Goal: Complete application form: Complete application form

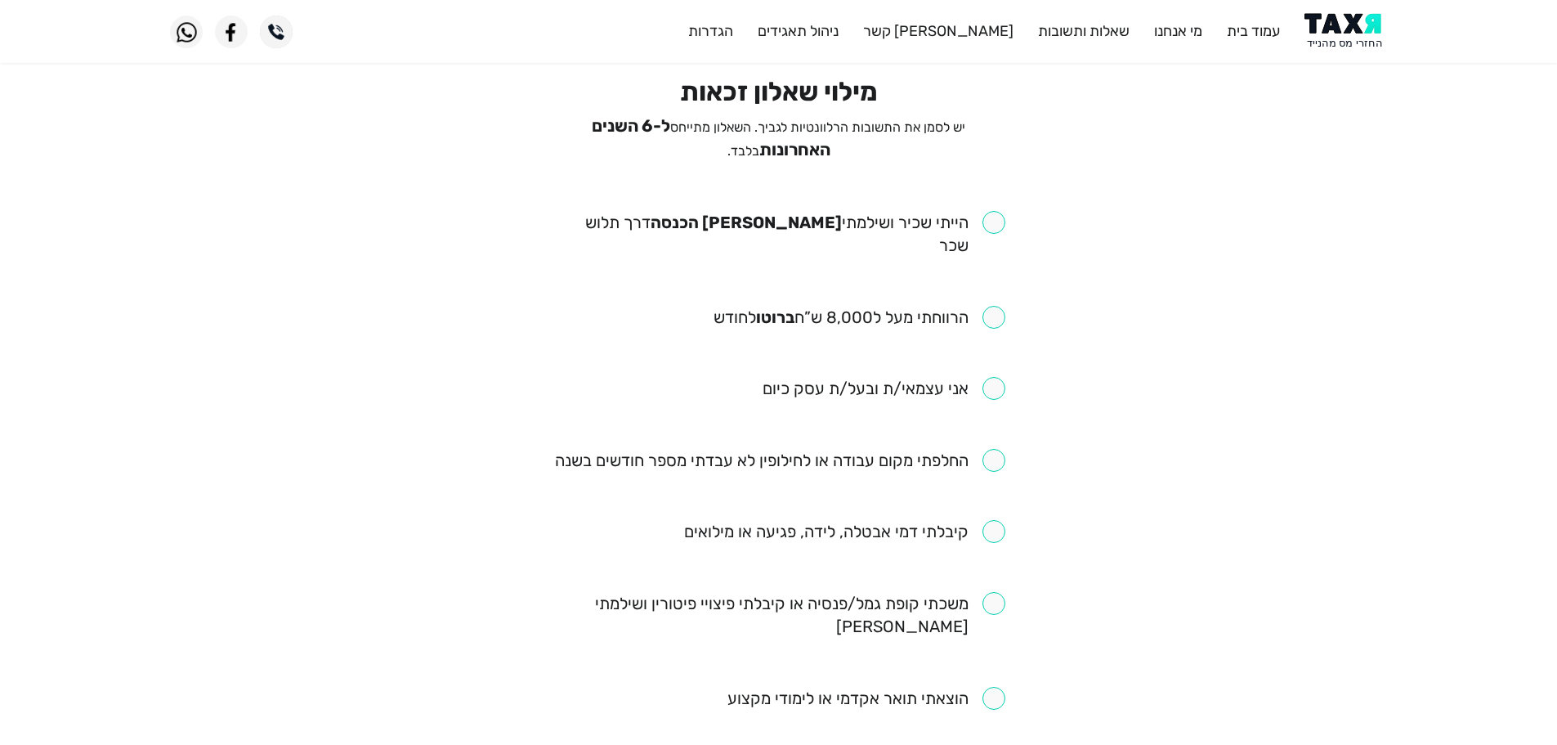
scroll to position [82, 0]
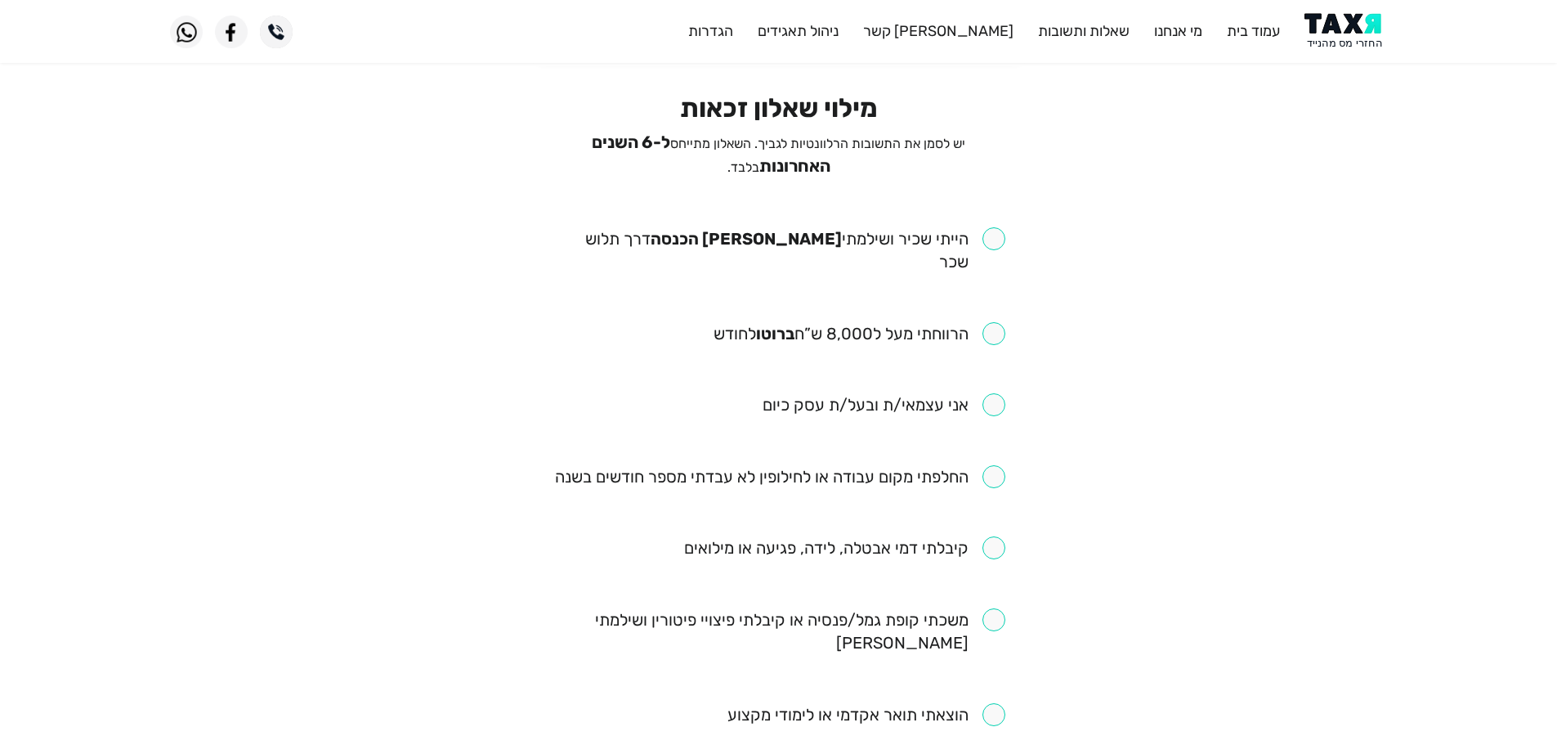
click at [1000, 227] on input "checkbox" at bounding box center [779, 250] width 453 height 46
checkbox input "true"
click at [1002, 322] on input "checkbox" at bounding box center [860, 333] width 292 height 23
checkbox input "true"
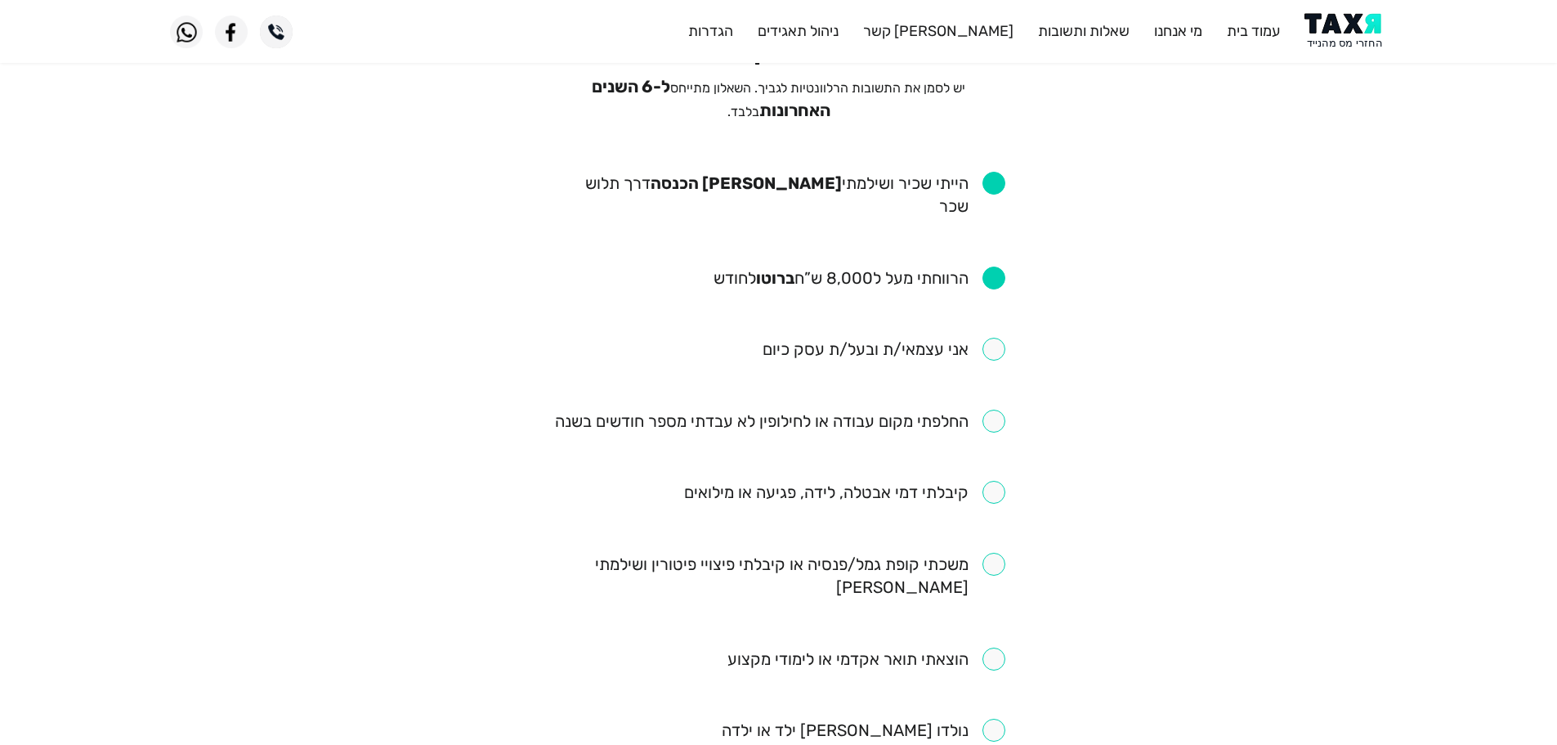
scroll to position [163, 0]
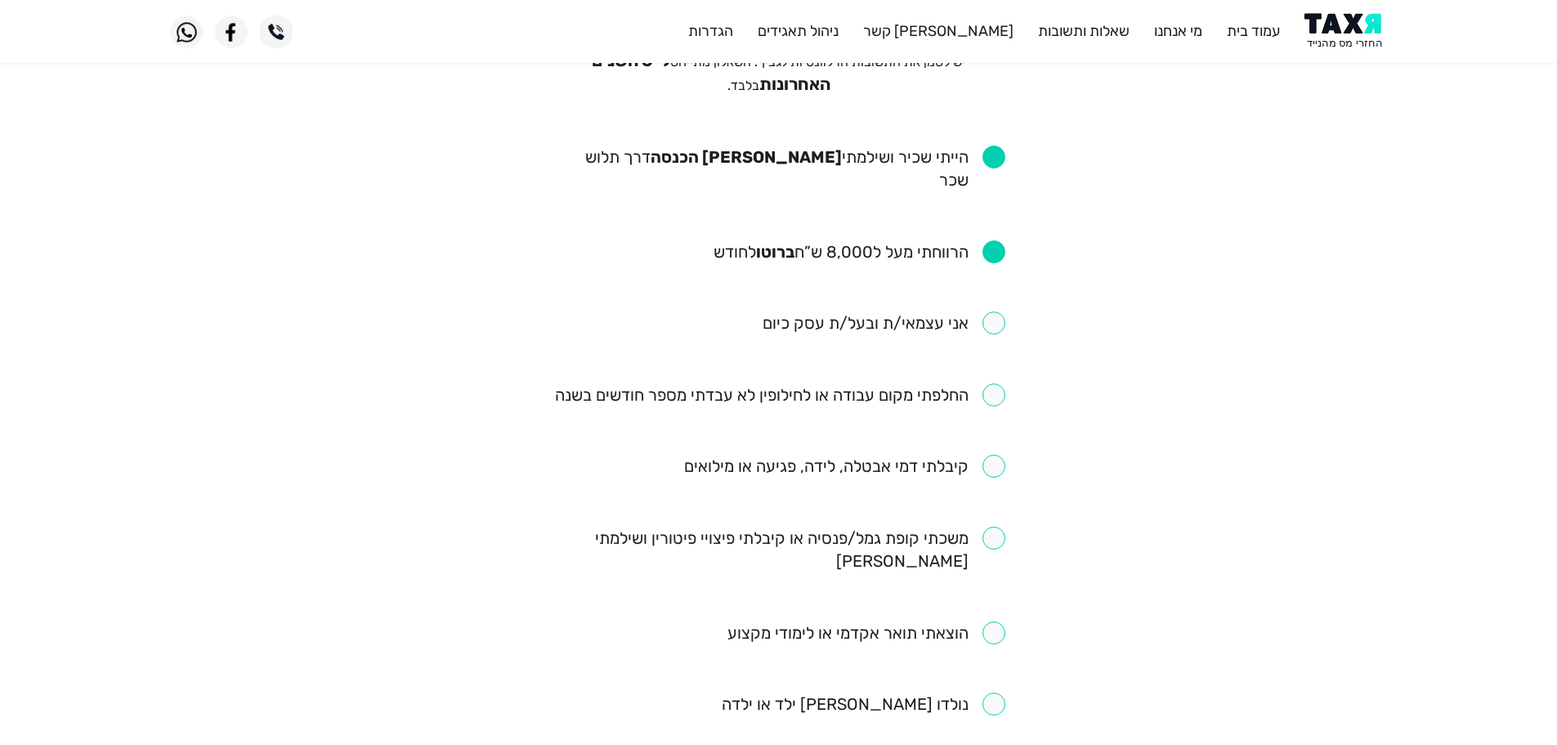
click at [992, 383] on input "checkbox" at bounding box center [780, 394] width 450 height 23
checkbox input "true"
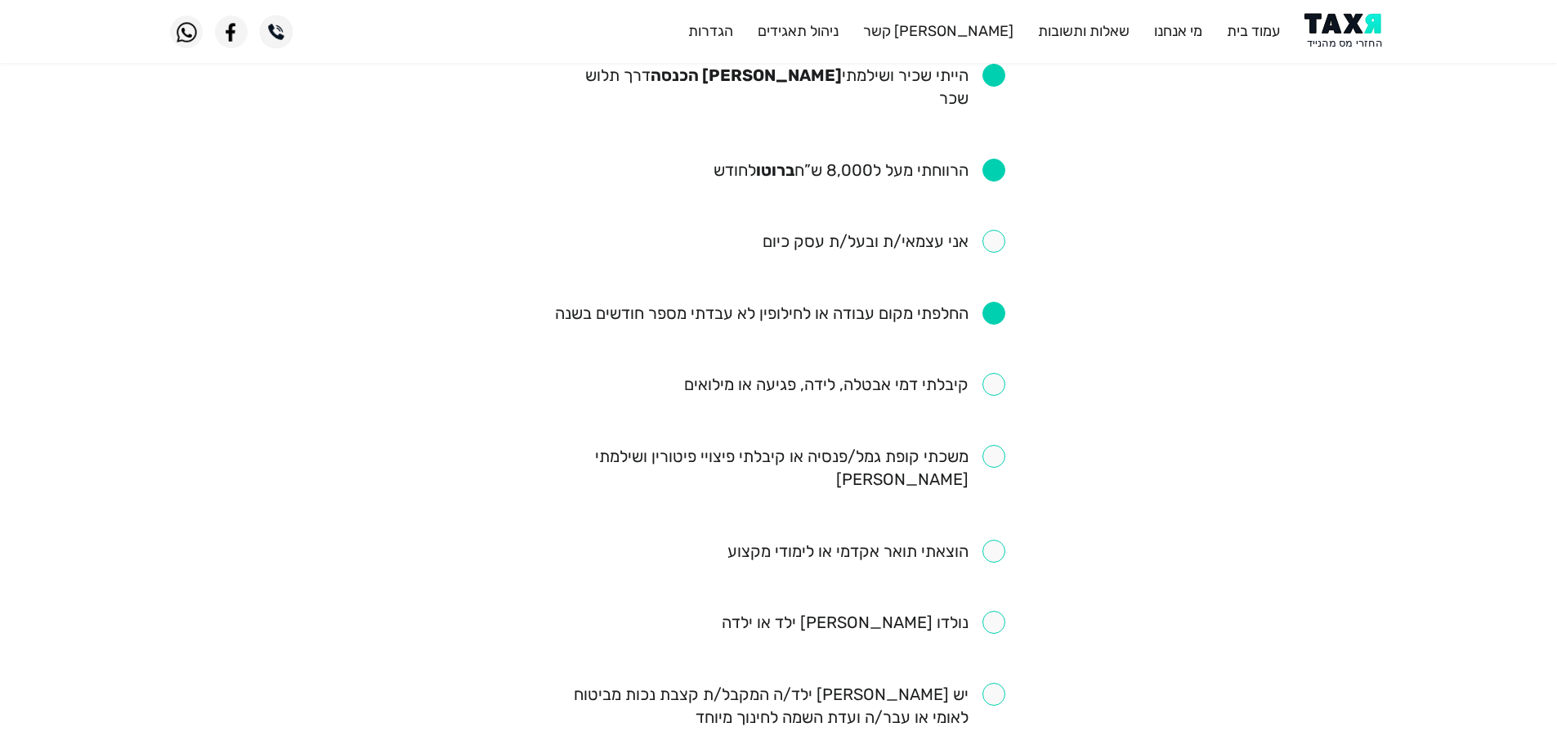
click at [1000, 373] on input "checkbox" at bounding box center [844, 384] width 321 height 23
checkbox input "true"
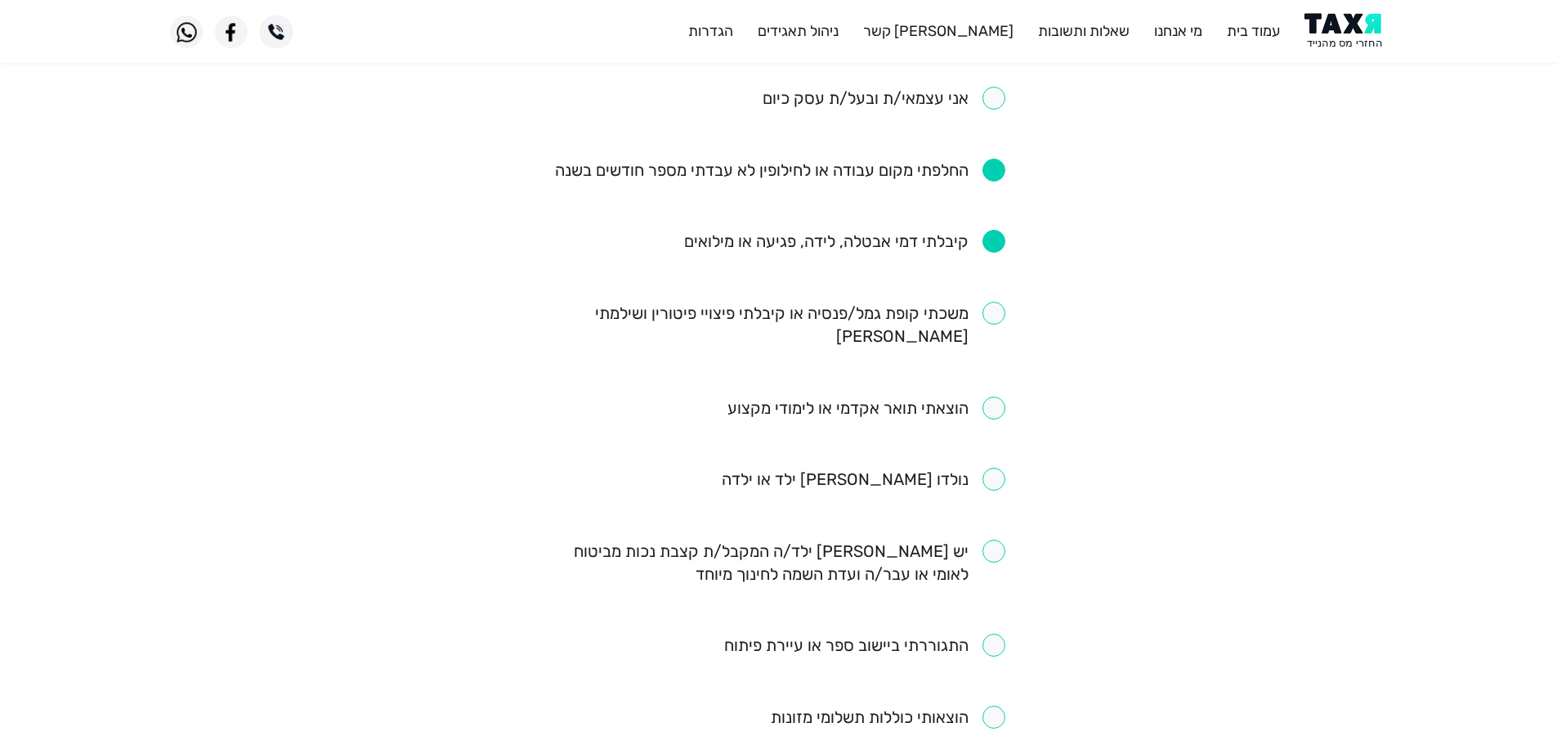
scroll to position [409, 0]
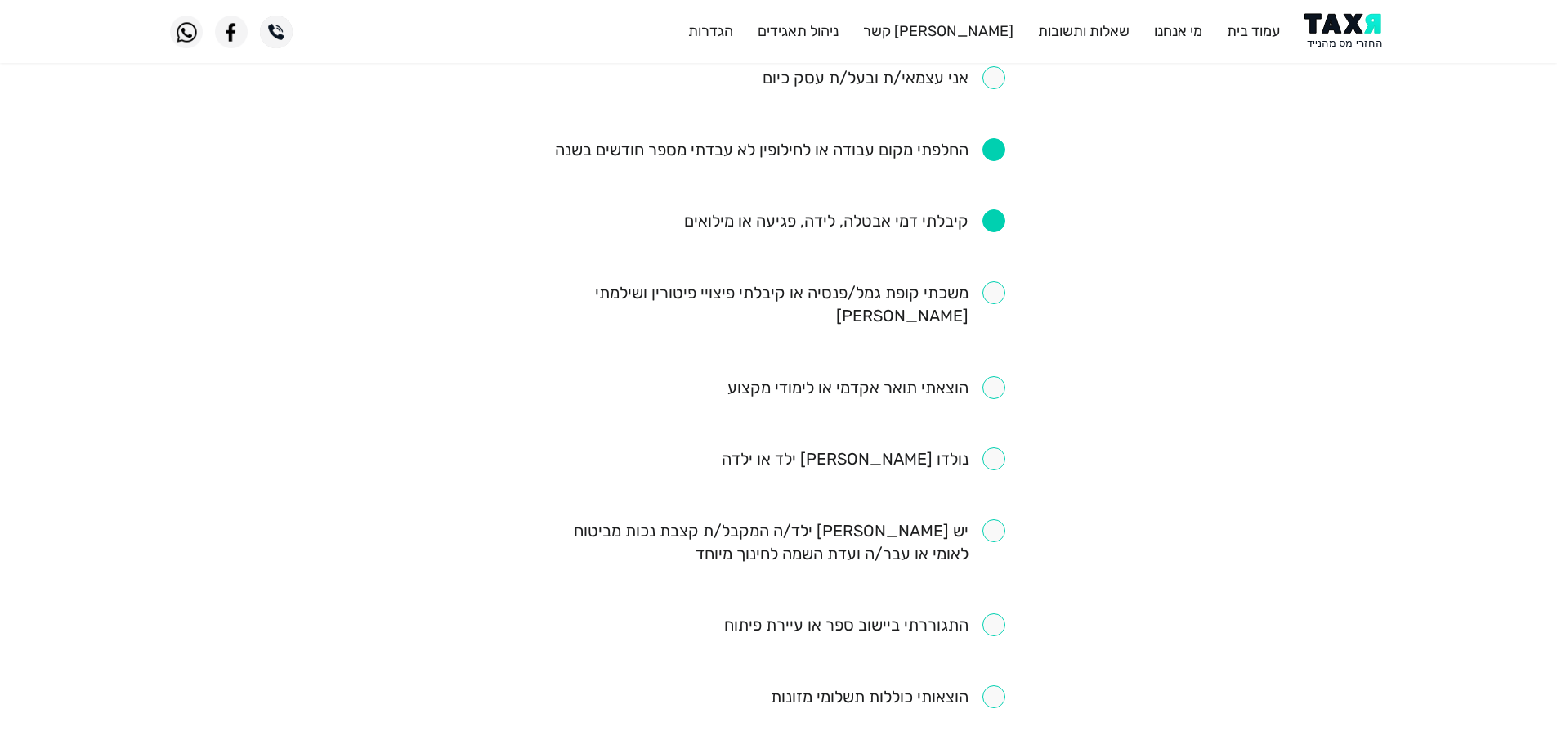
click at [995, 281] on input "checkbox" at bounding box center [779, 304] width 453 height 46
checkbox input "true"
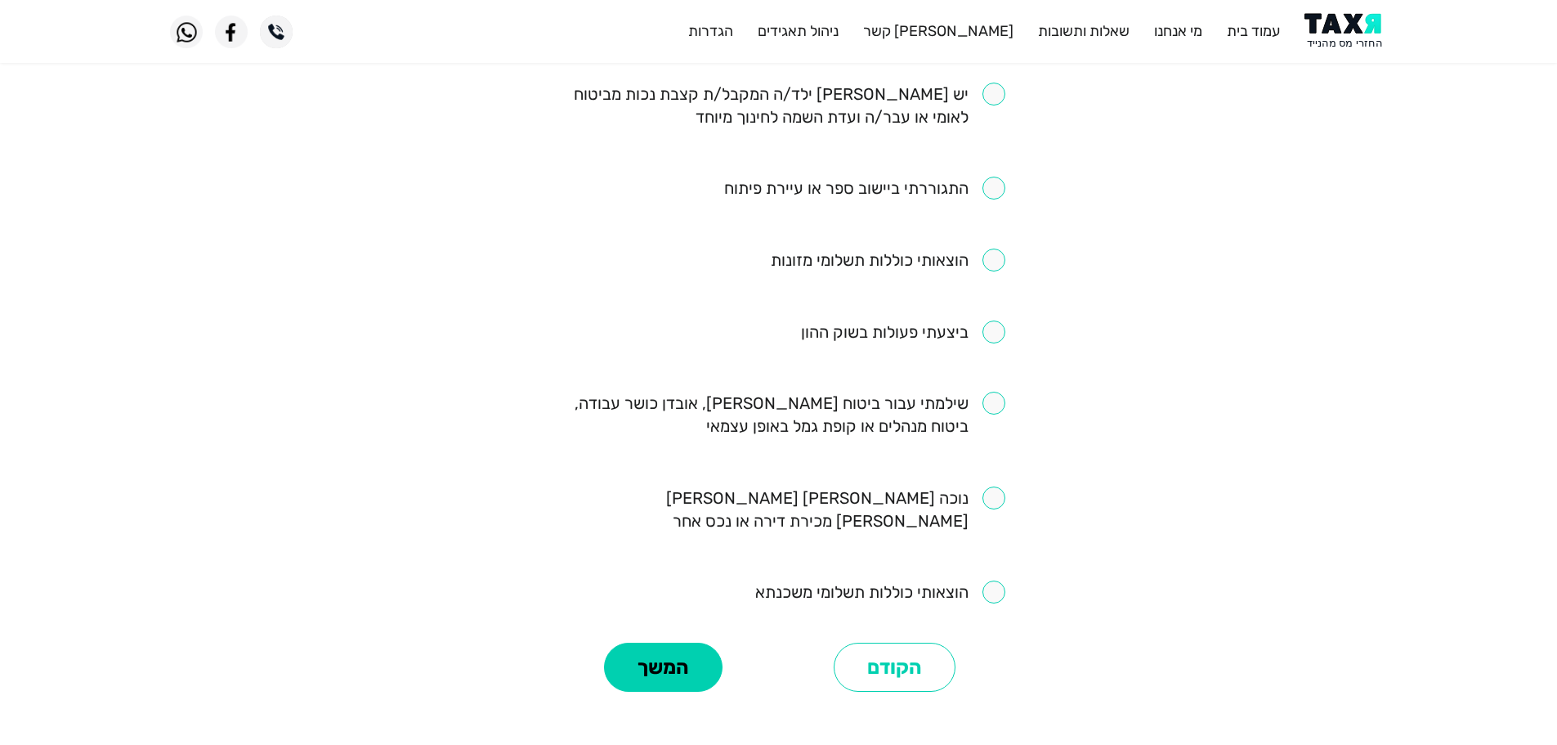
scroll to position [889, 0]
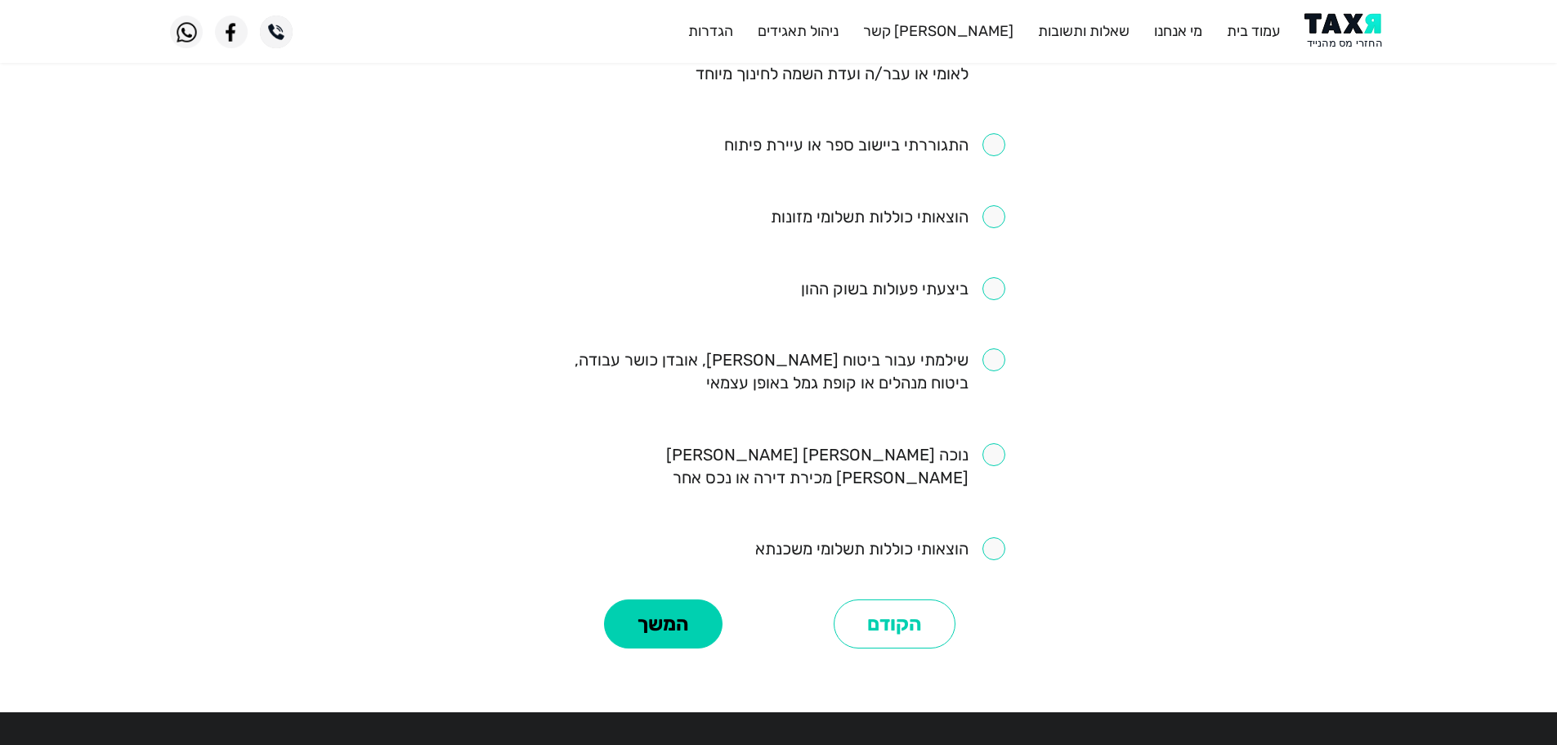
click at [1002, 348] on input "checkbox" at bounding box center [779, 371] width 453 height 46
checkbox input "true"
click at [638, 599] on button "המשך" at bounding box center [663, 623] width 119 height 49
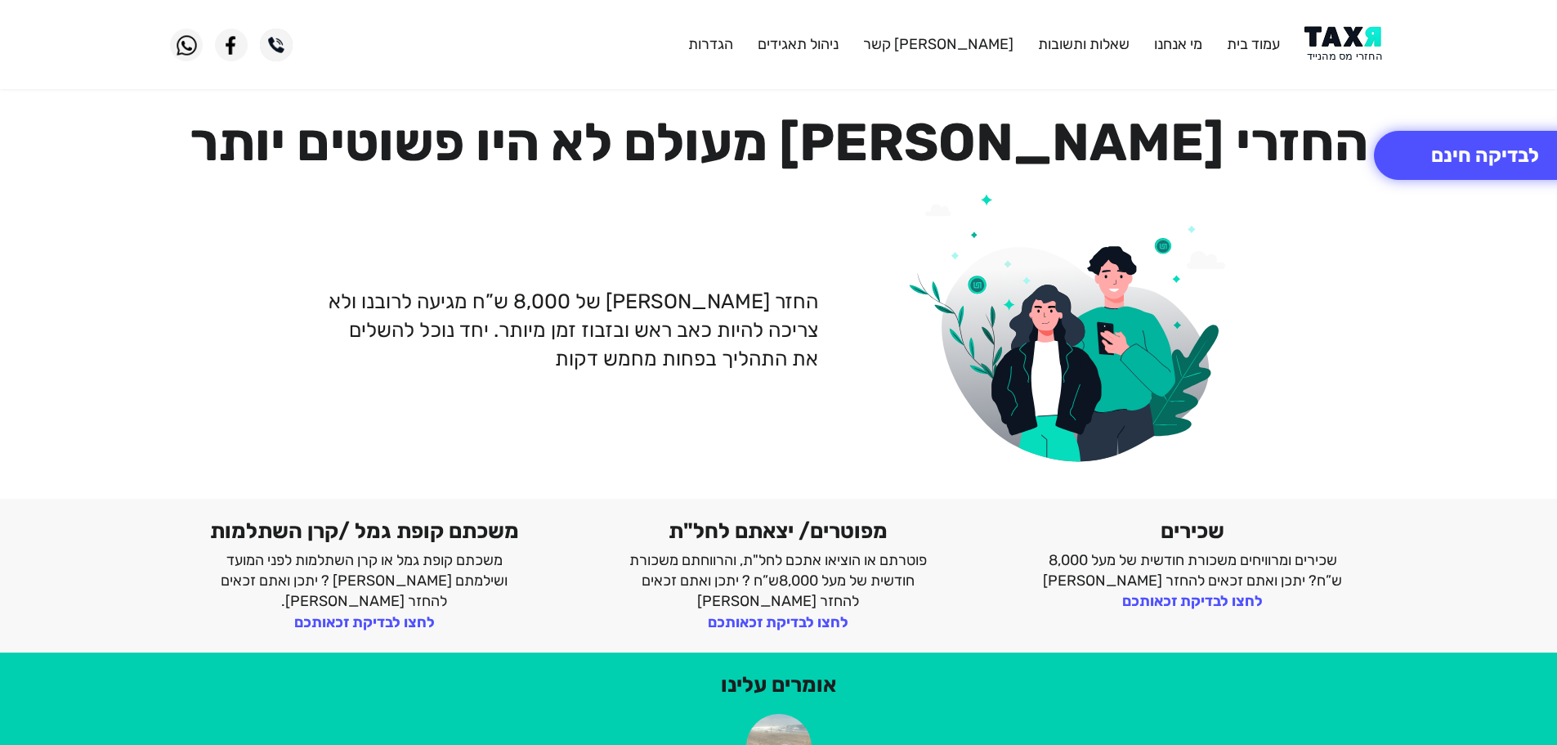
click at [1350, 37] on img at bounding box center [1346, 44] width 83 height 37
click at [1335, 44] on img at bounding box center [1346, 44] width 83 height 37
click at [1450, 159] on button "לבדיקה חינם" at bounding box center [1485, 155] width 222 height 49
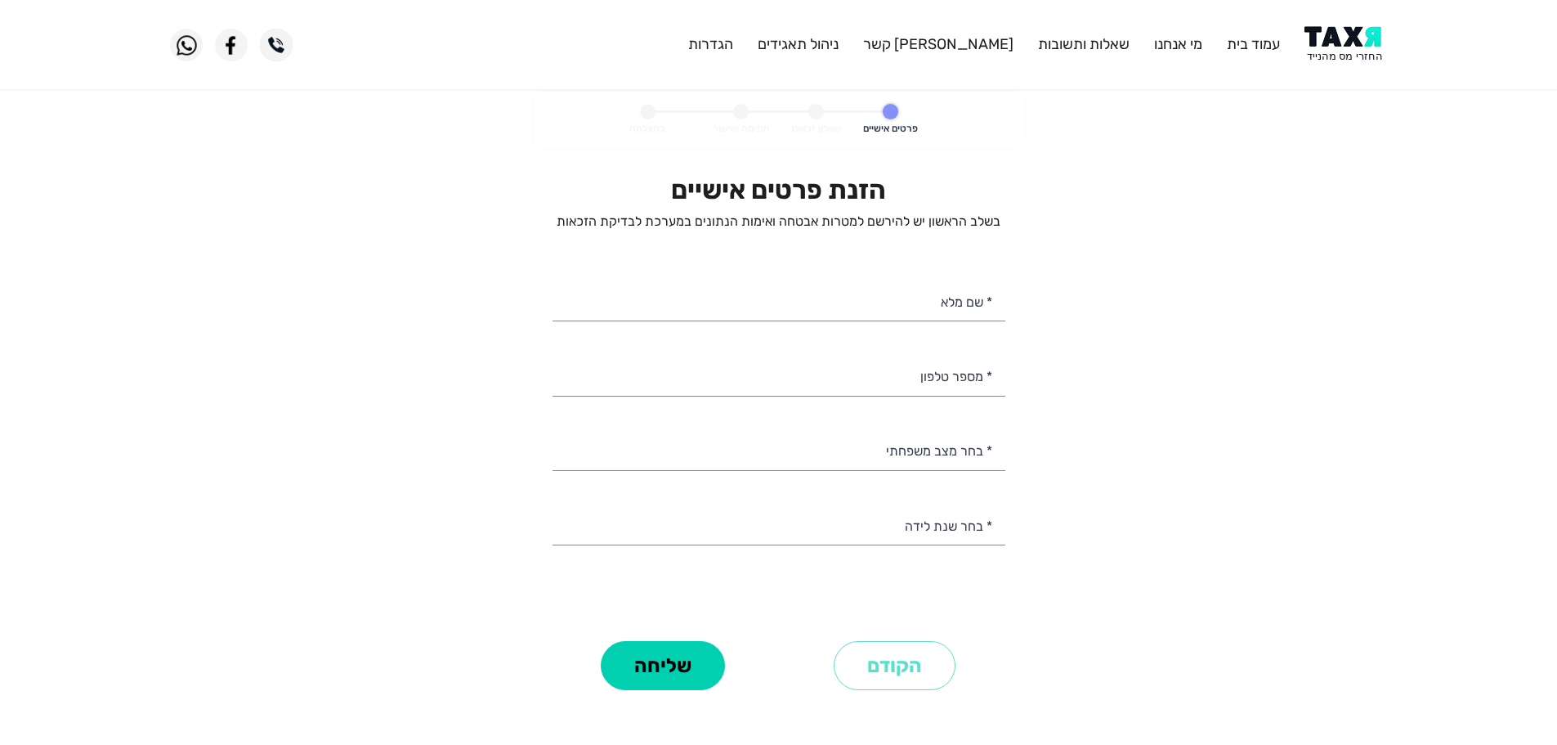
select select
